Goal: Information Seeking & Learning: Learn about a topic

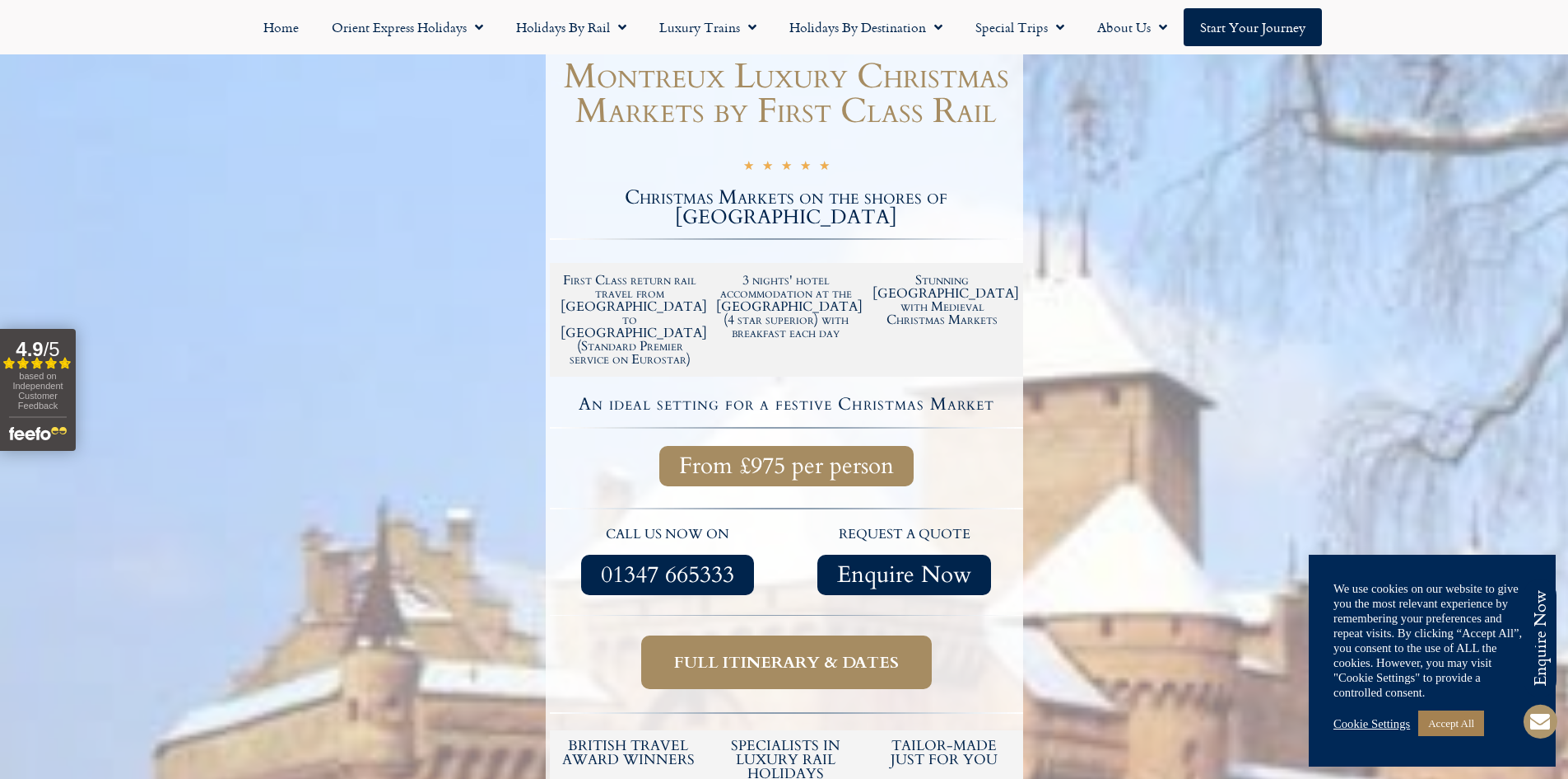
scroll to position [247, 0]
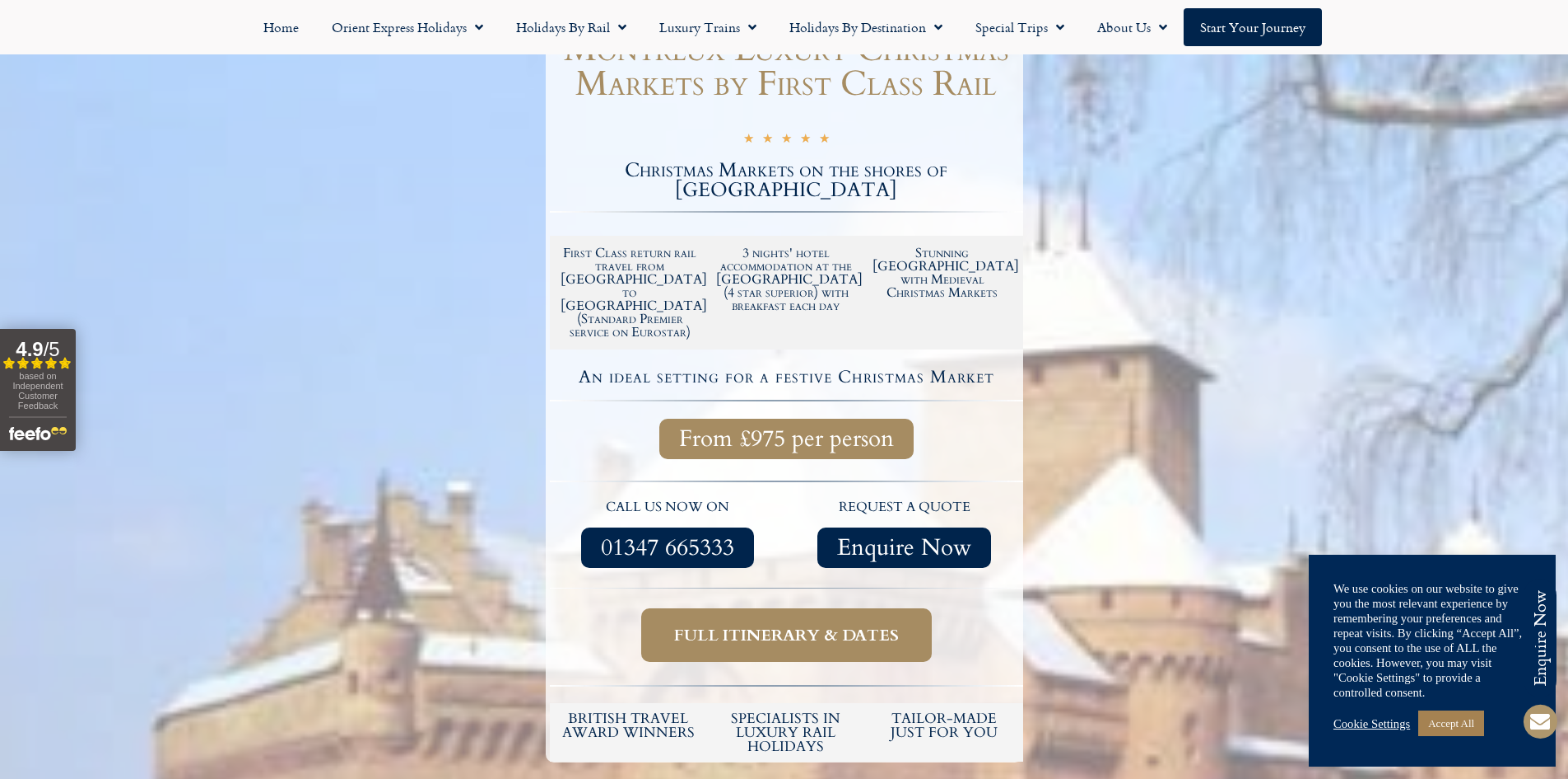
click at [841, 624] on span "Full itinerary & dates" at bounding box center [786, 634] width 224 height 21
click at [844, 624] on span "Full itinerary & dates" at bounding box center [786, 634] width 224 height 21
click at [744, 624] on span "Full itinerary & dates" at bounding box center [786, 634] width 224 height 21
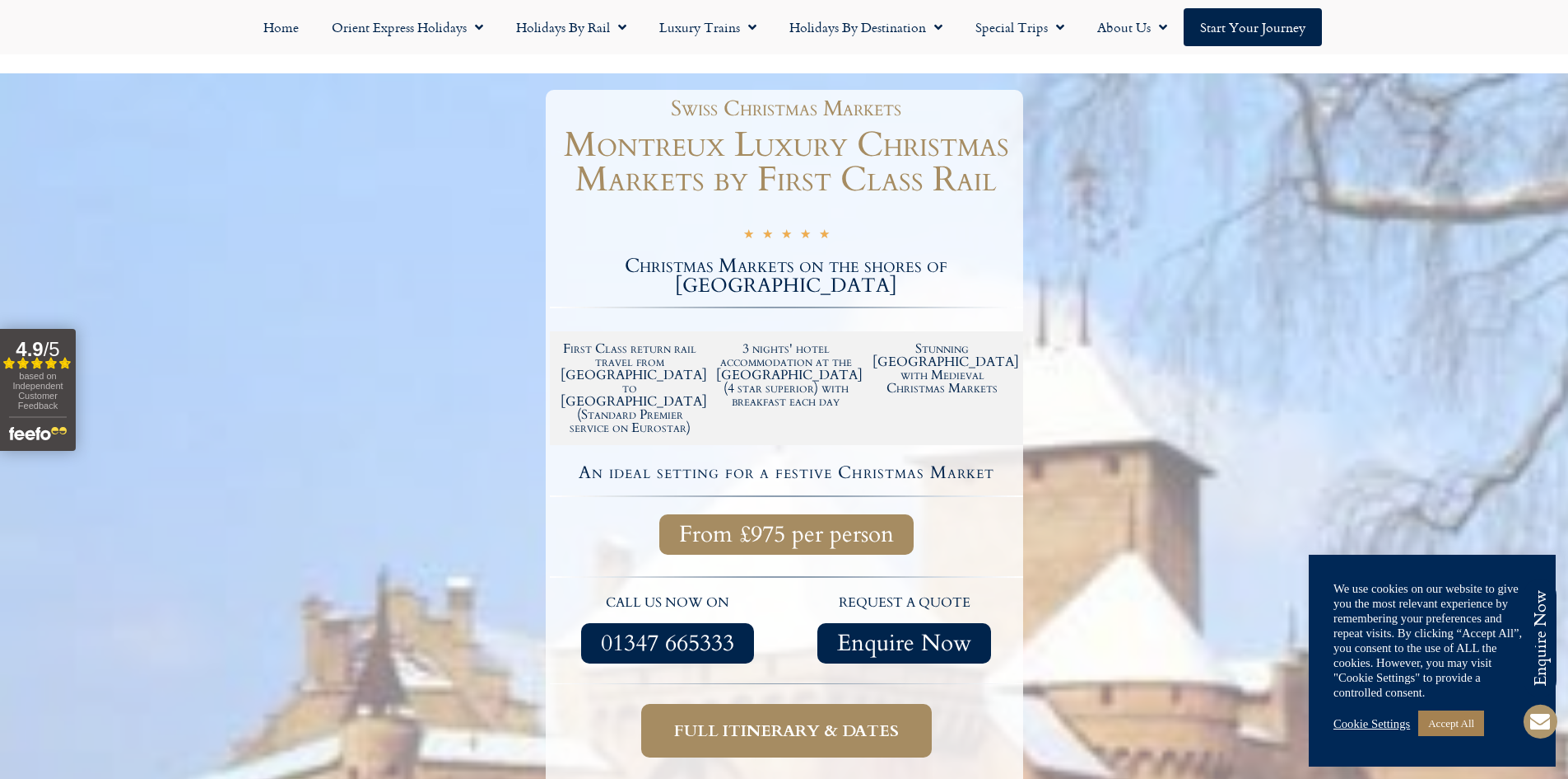
scroll to position [165, 0]
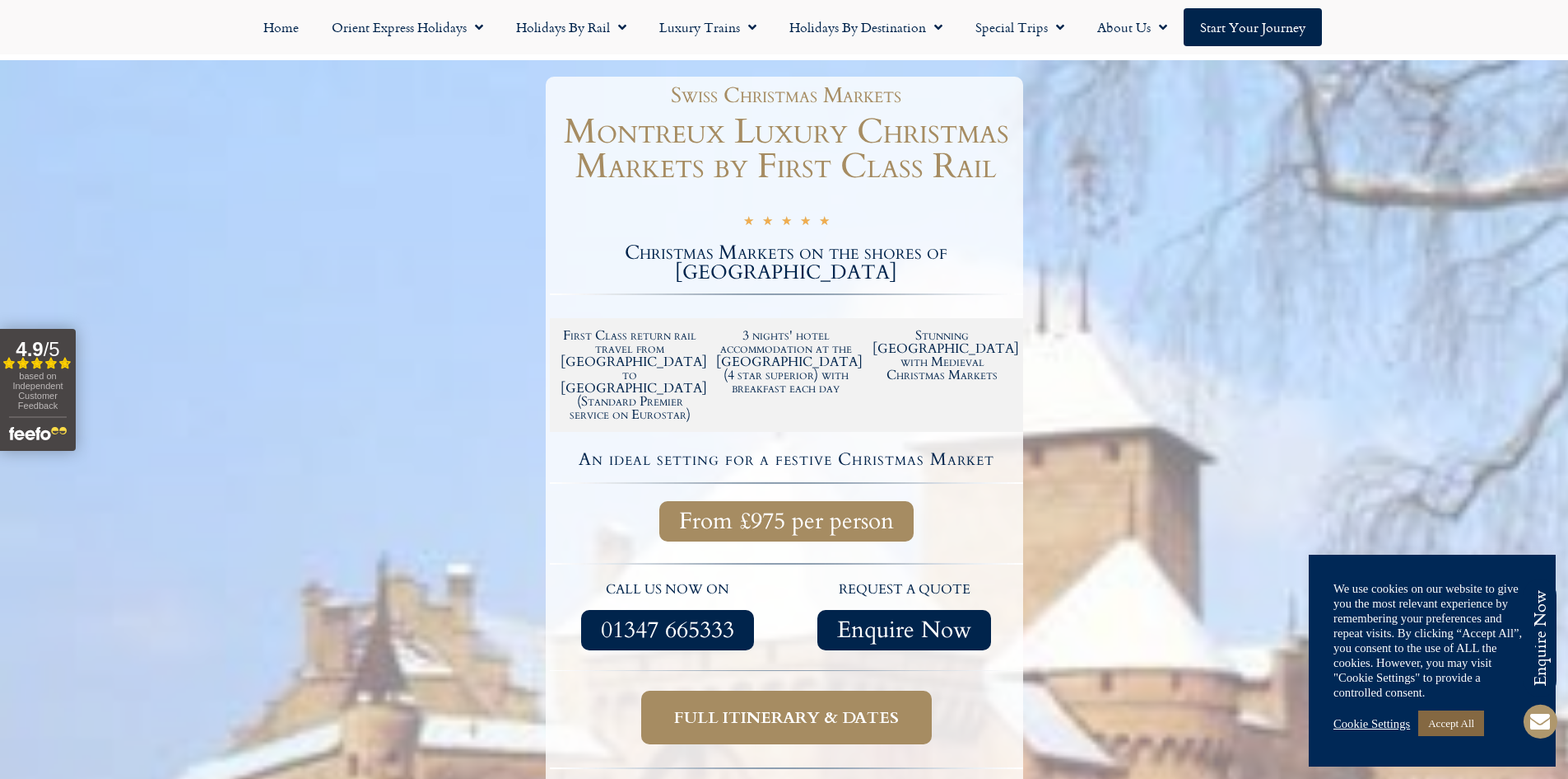
click at [1438, 730] on link "Accept All" at bounding box center [1452, 723] width 66 height 26
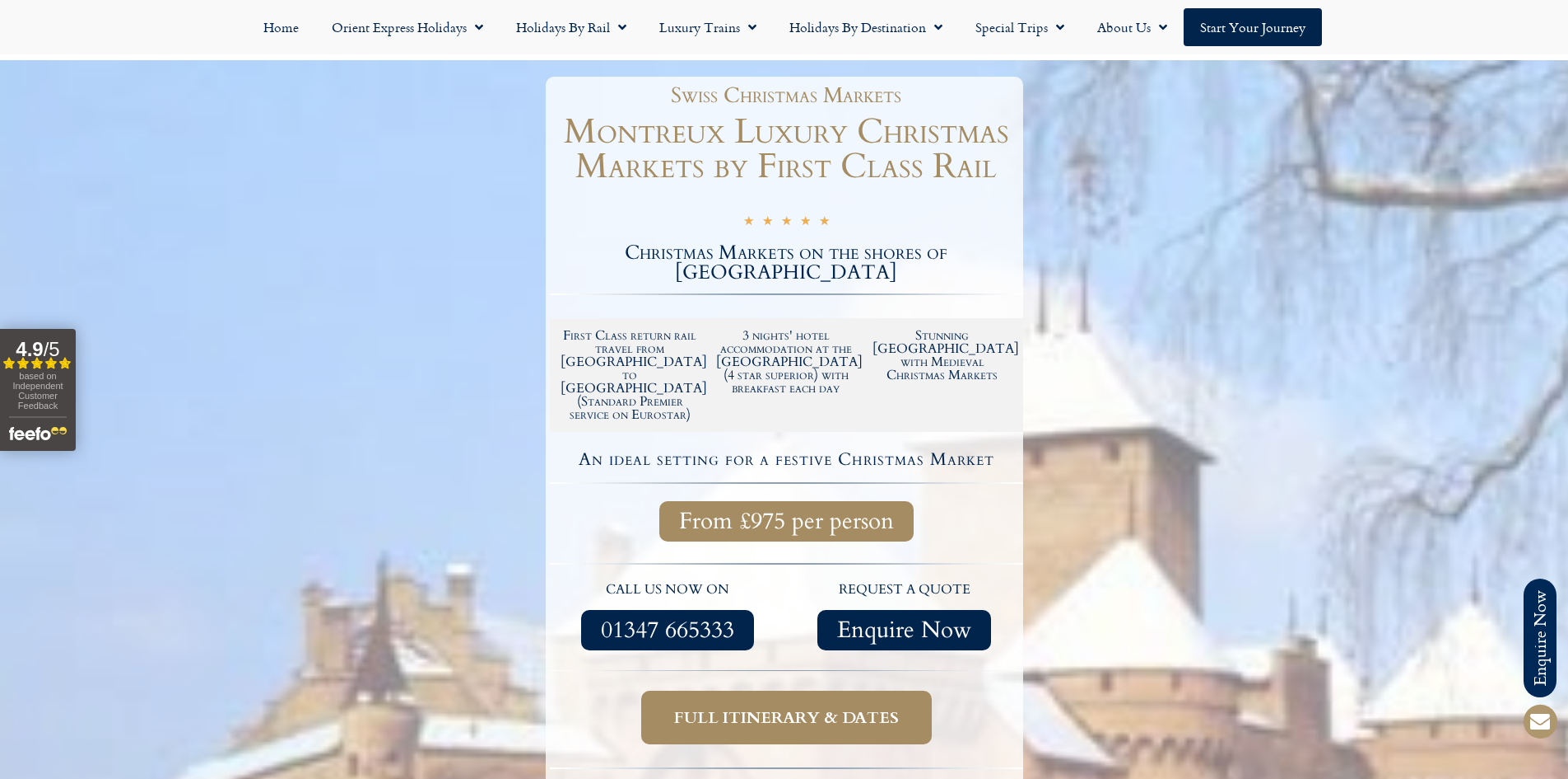
click at [837, 706] on span "Full itinerary & dates" at bounding box center [786, 716] width 224 height 21
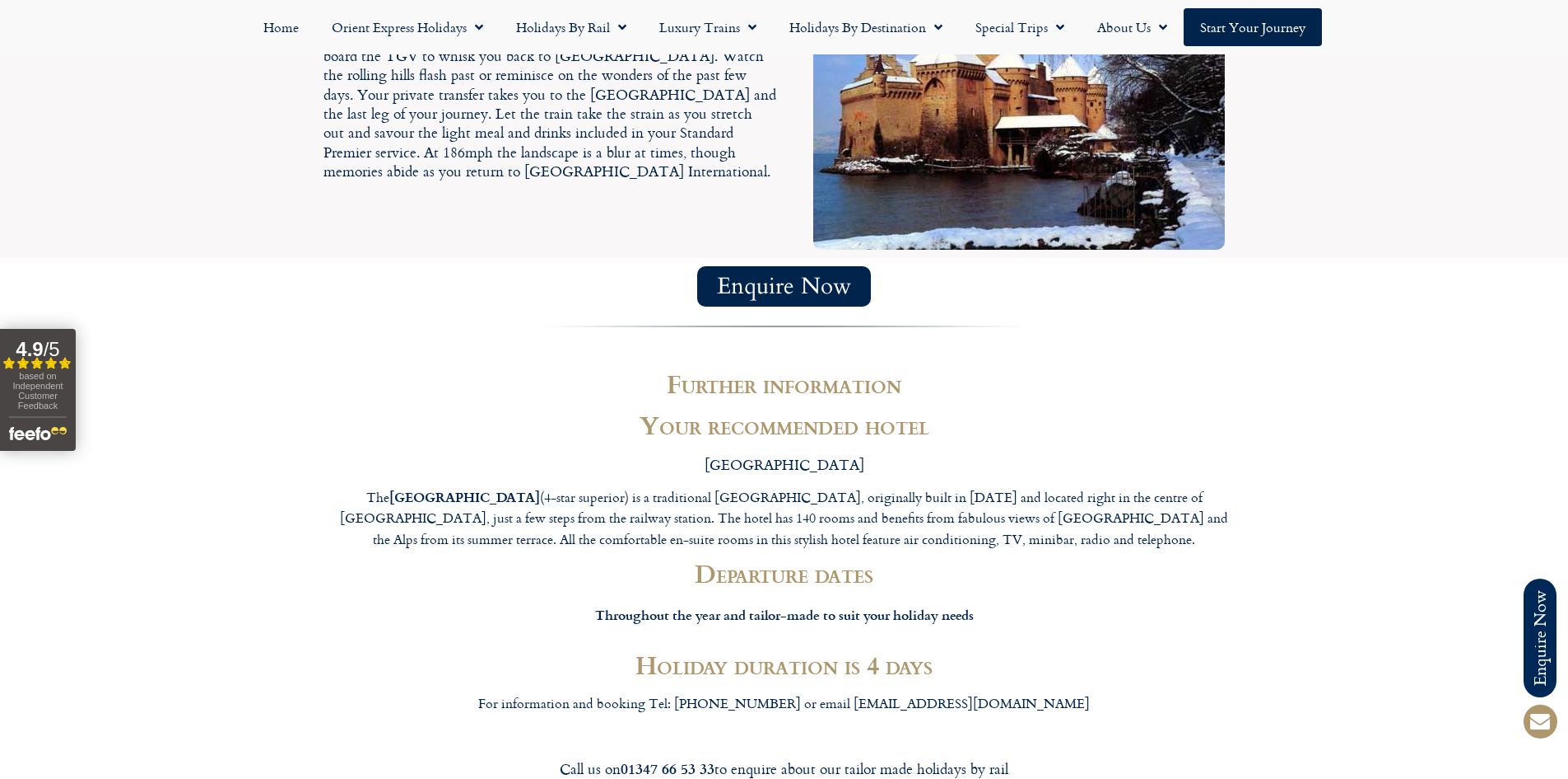
scroll to position [3296, 0]
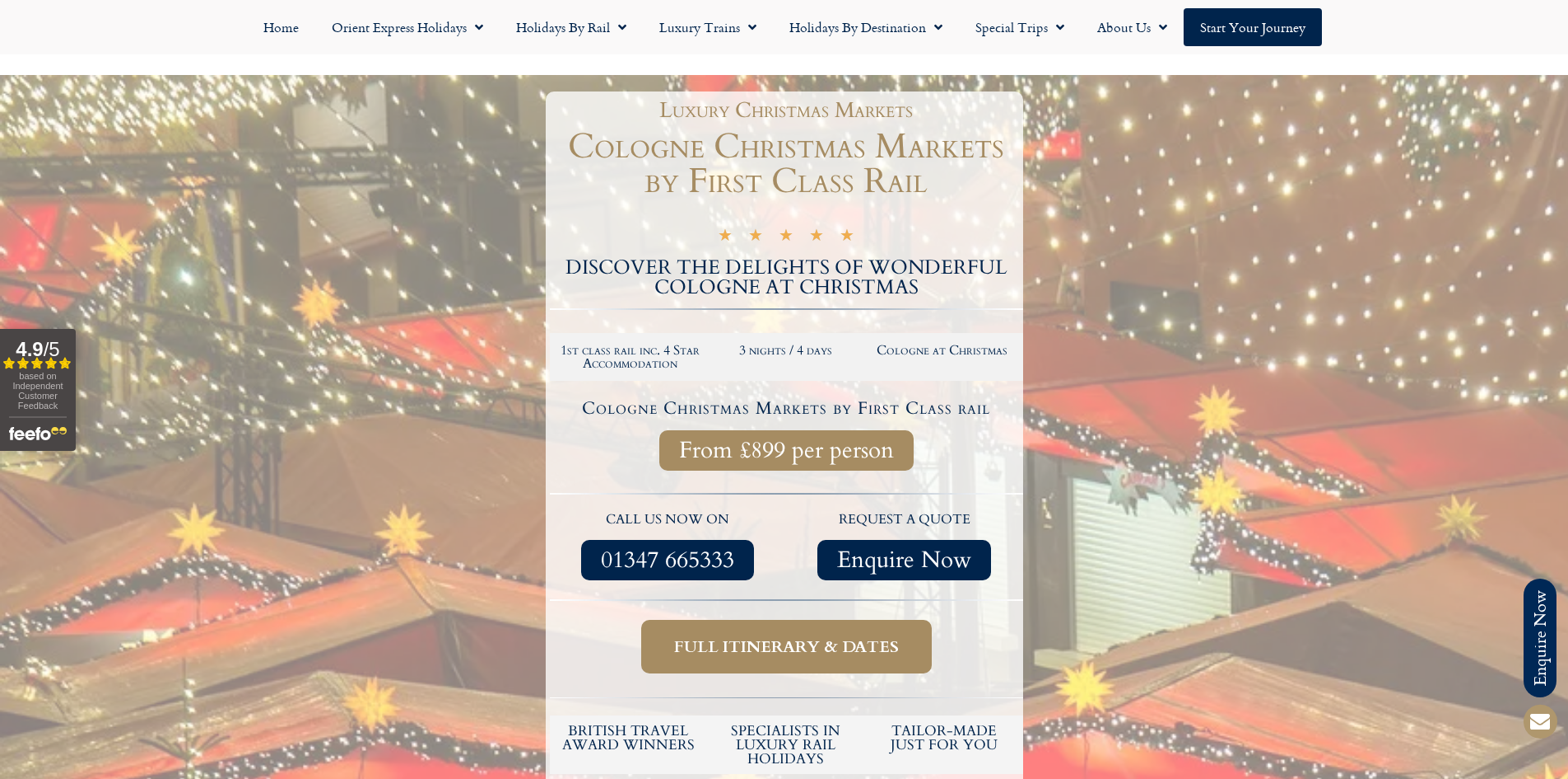
scroll to position [247, 0]
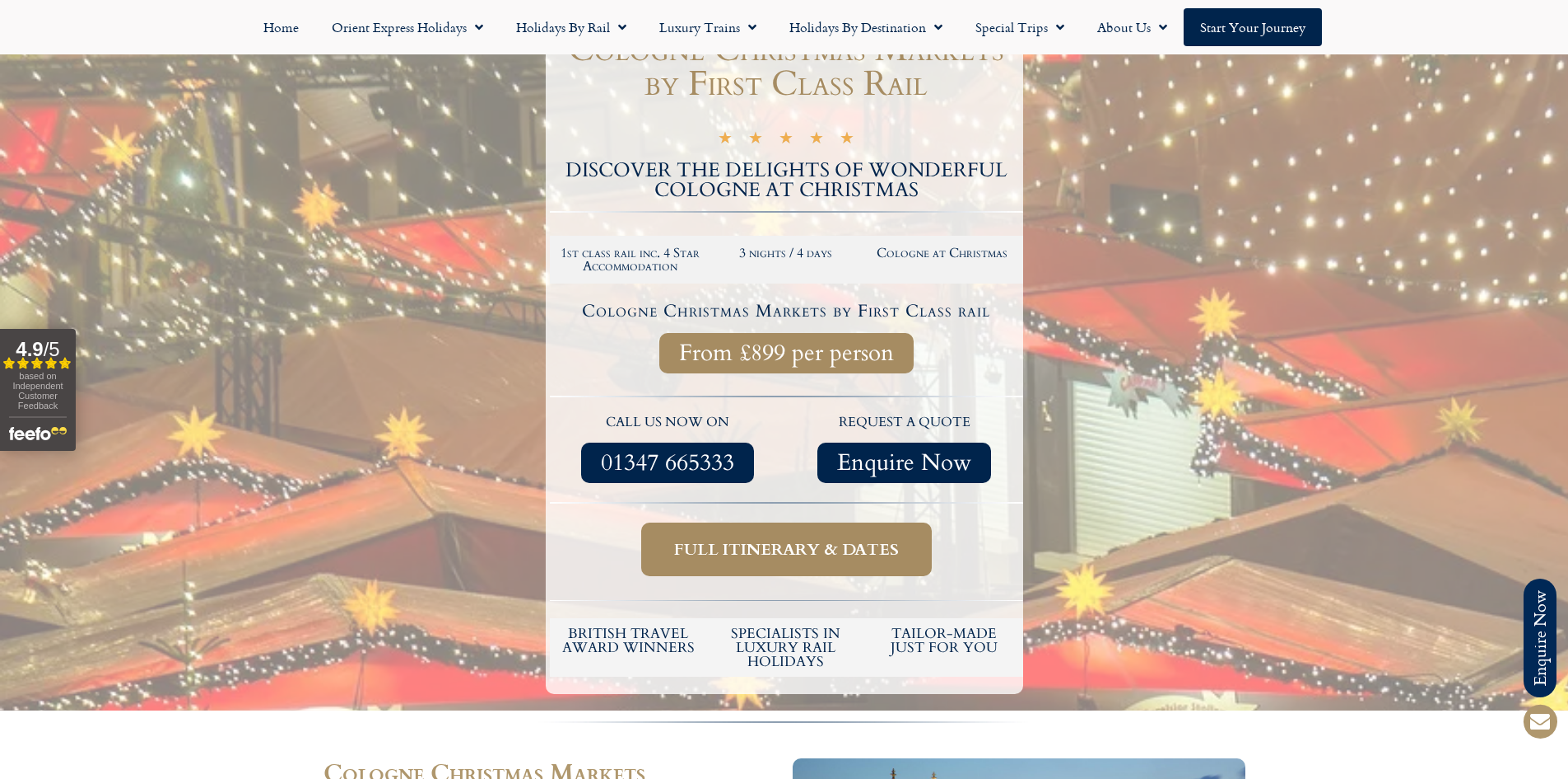
click at [755, 547] on span "Full itinerary & dates" at bounding box center [786, 548] width 224 height 21
click at [757, 548] on span "Full itinerary & dates" at bounding box center [786, 548] width 224 height 21
